Goal: Obtain resource: Download file/media

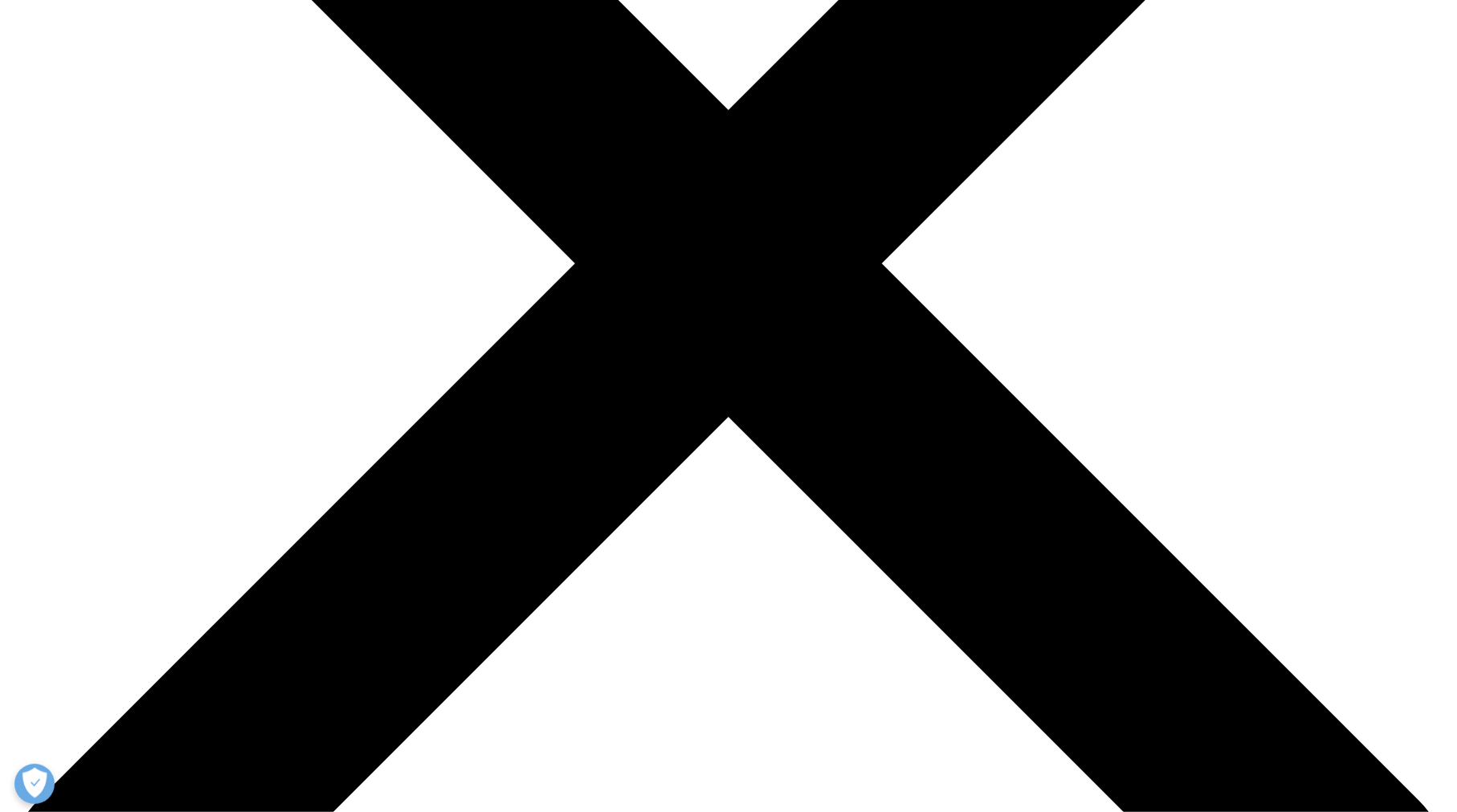
scroll to position [562, 0]
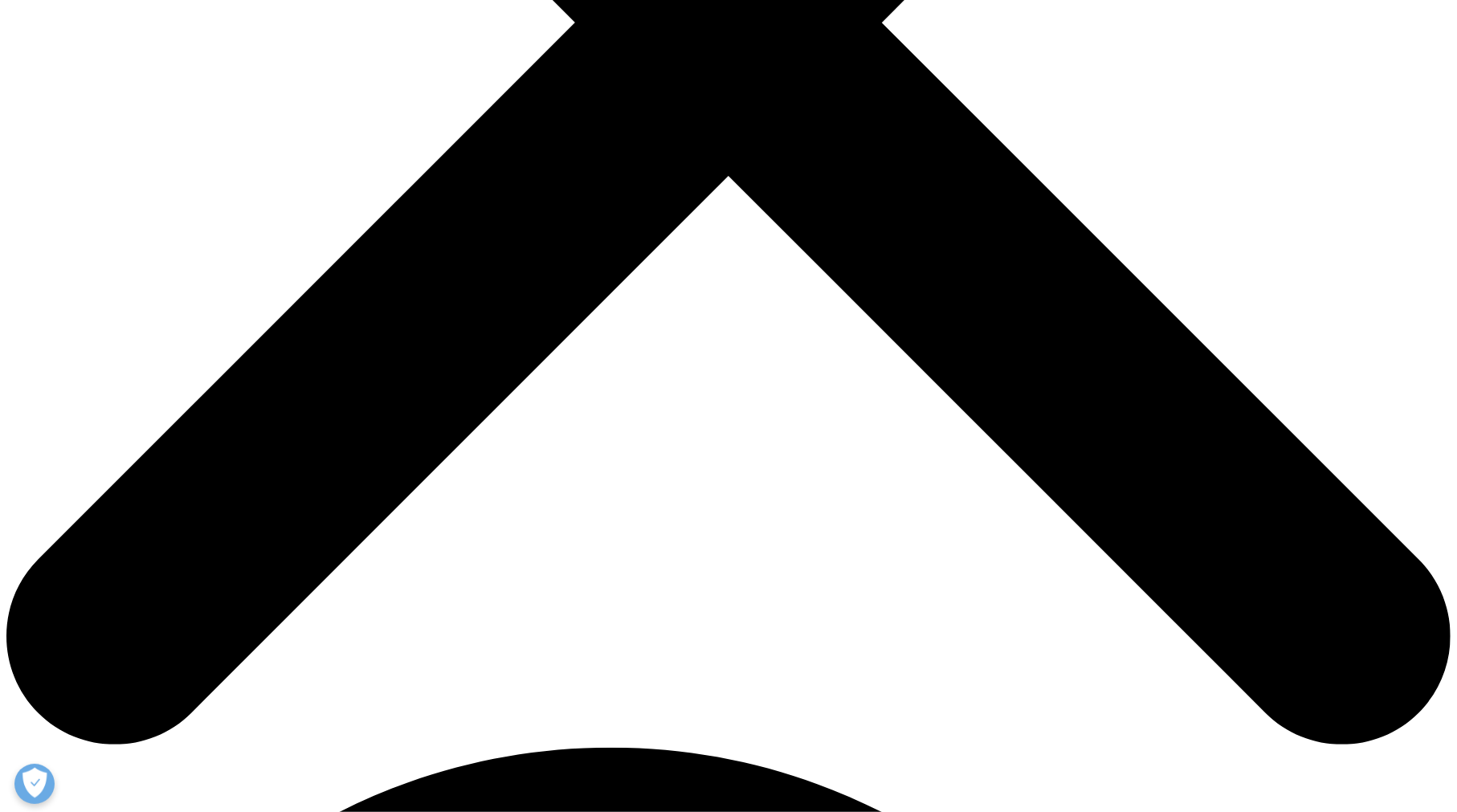
scroll to position [642, 0]
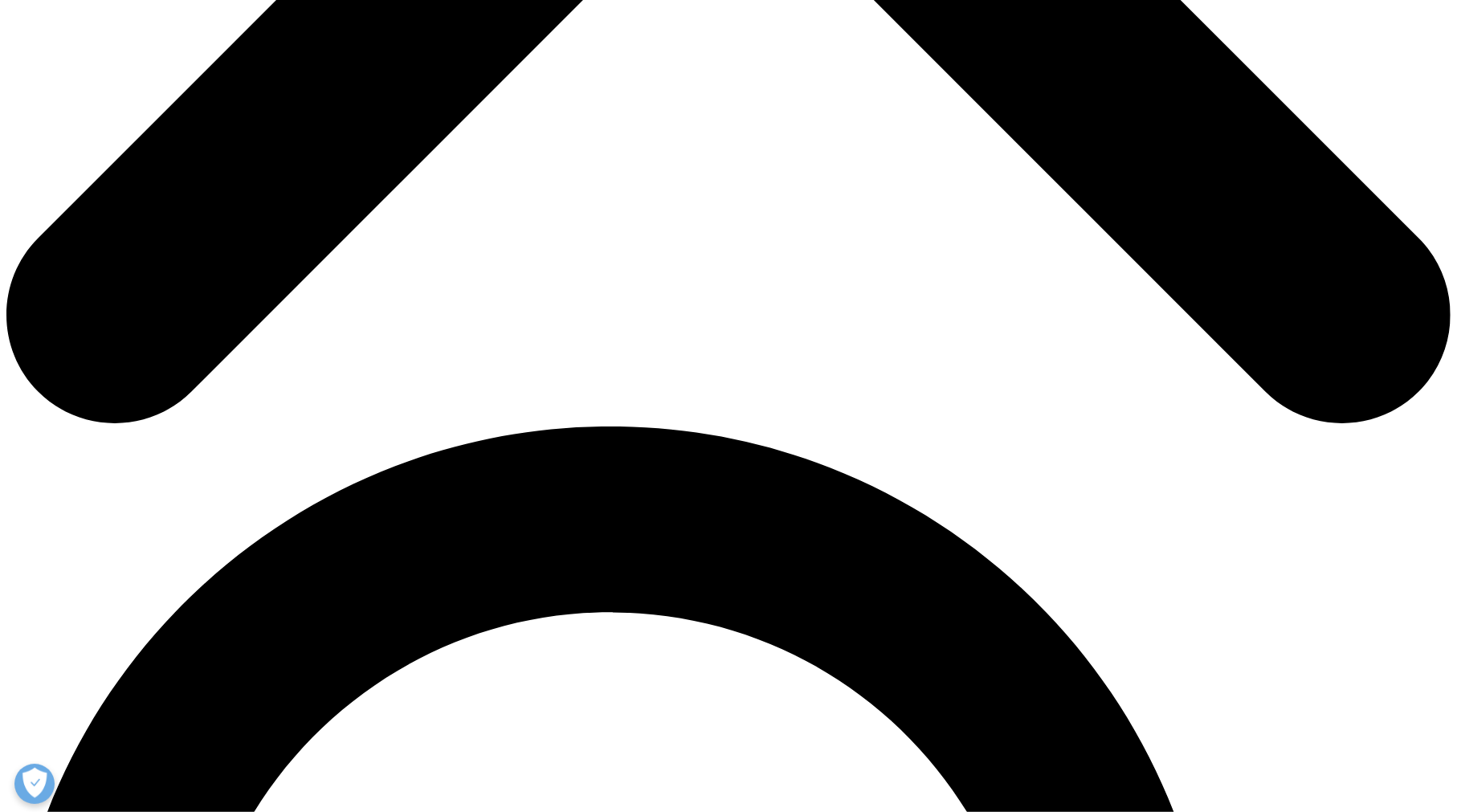
scroll to position [1124, 0]
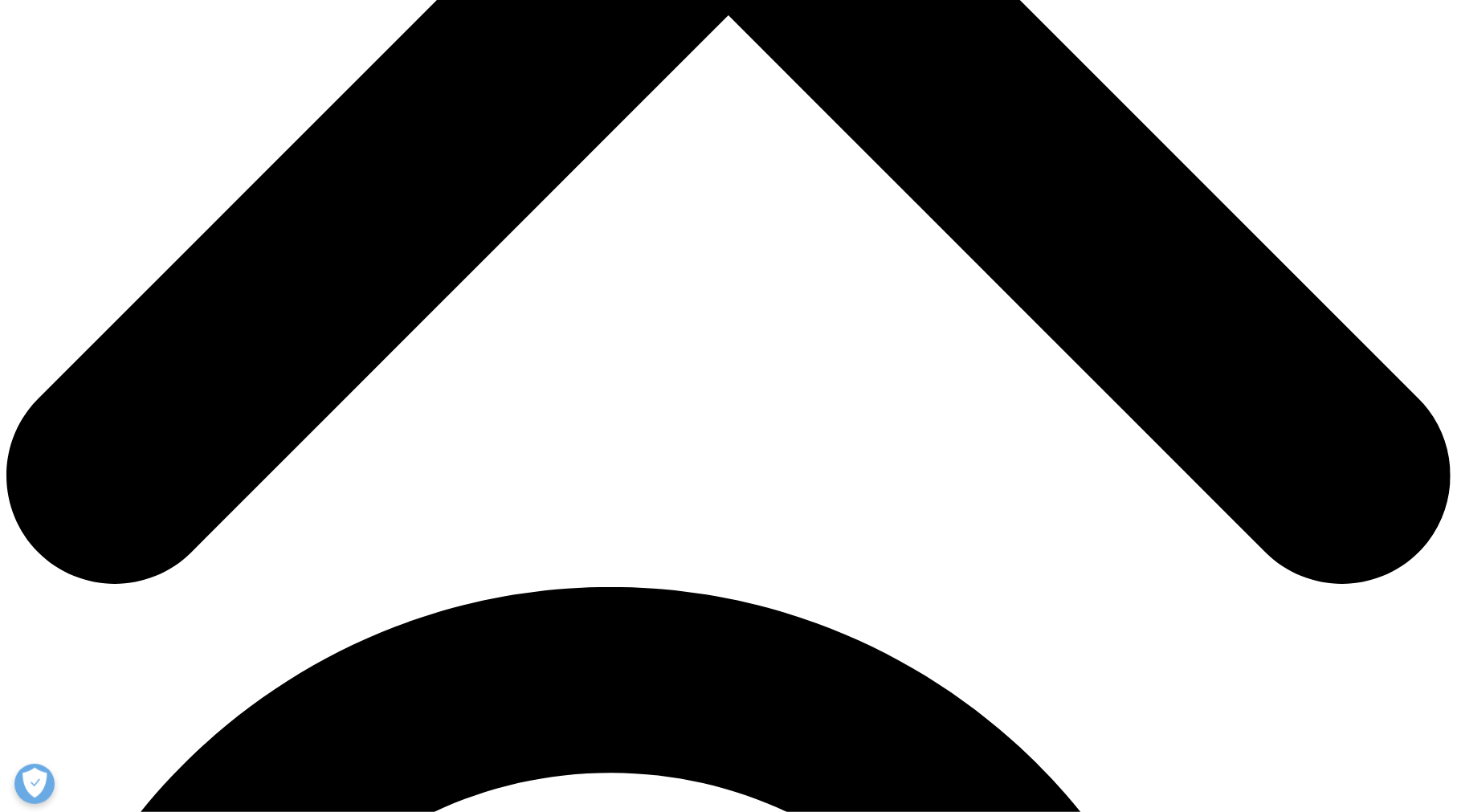
scroll to position [482, 0]
